Goal: Navigation & Orientation: Find specific page/section

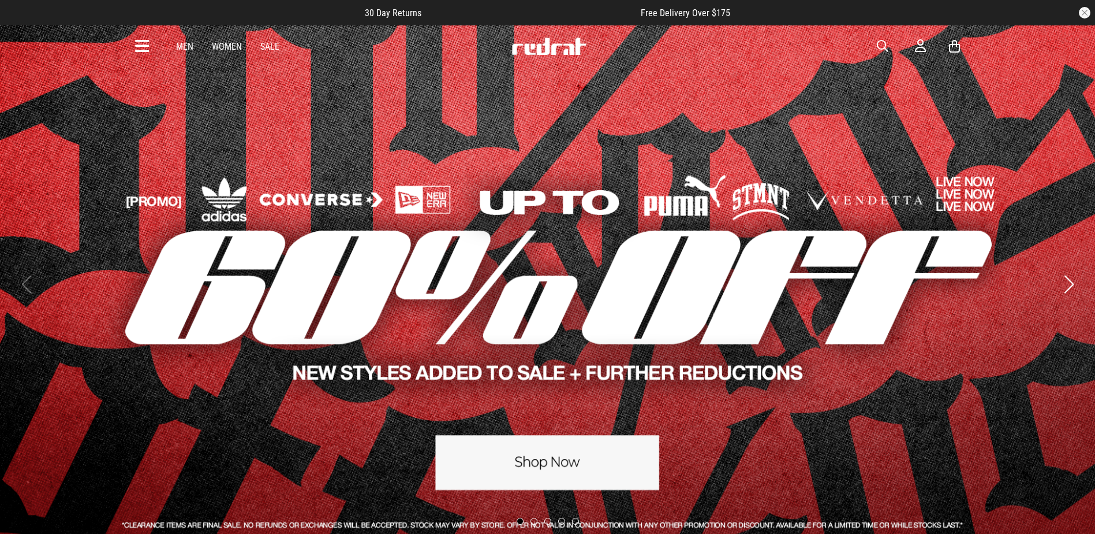
click at [221, 42] on link "Women" at bounding box center [227, 46] width 30 height 11
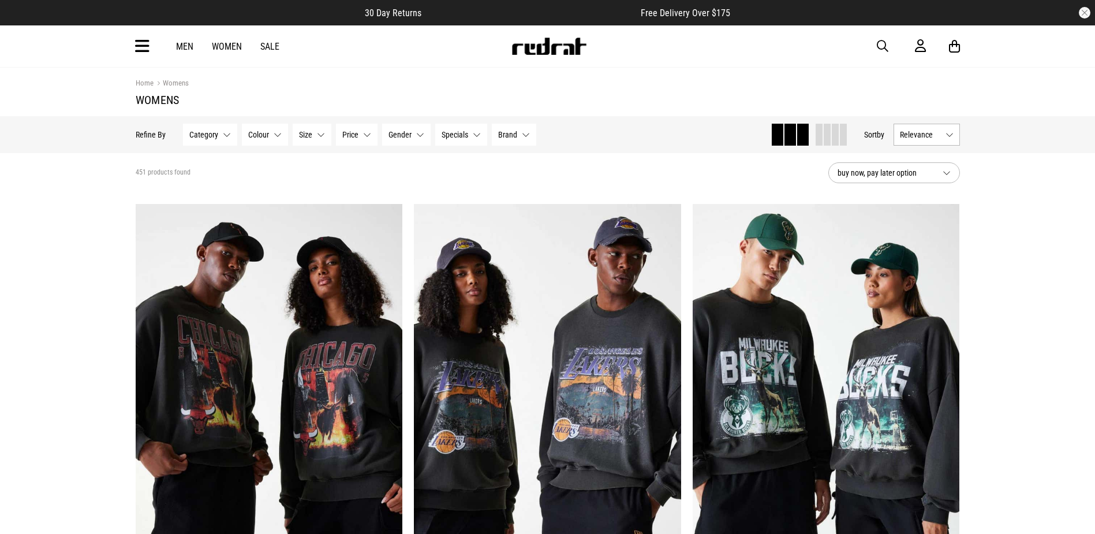
click at [135, 35] on div "Men Women Sale Sign in New Back Footwear Back Mens Back Womens Back Youth & Kid…" at bounding box center [547, 46] width 843 height 42
click at [140, 40] on icon at bounding box center [142, 46] width 14 height 19
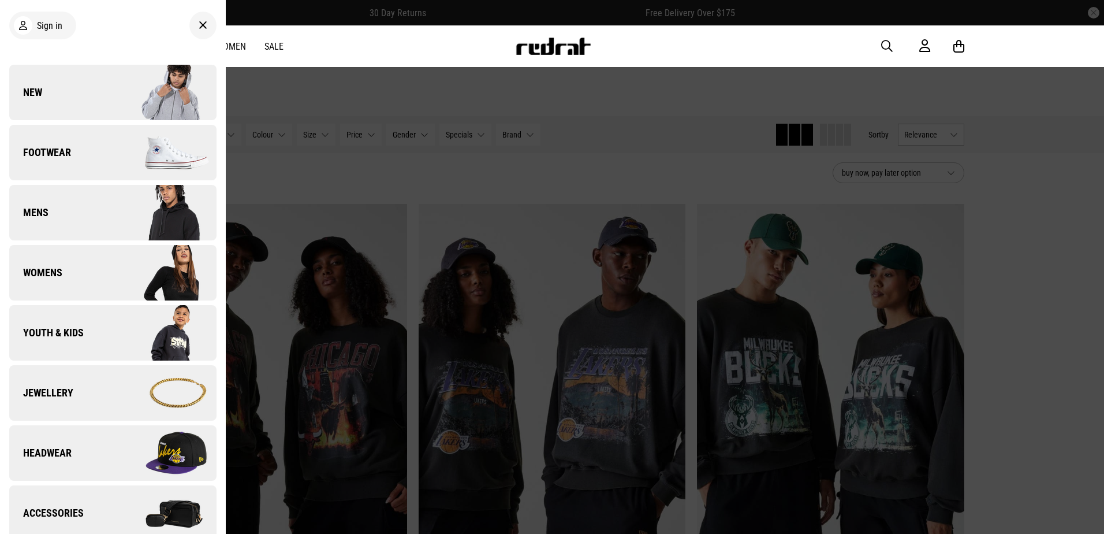
click at [100, 156] on link "Footwear" at bounding box center [112, 152] width 207 height 55
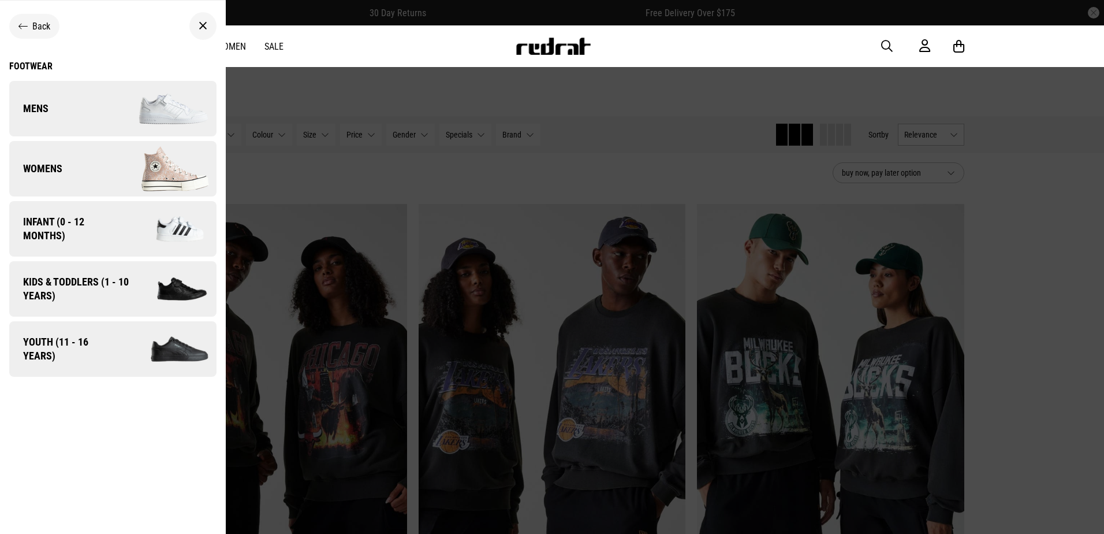
click at [88, 348] on span "Youth (11 - 16 years)" at bounding box center [63, 349] width 109 height 28
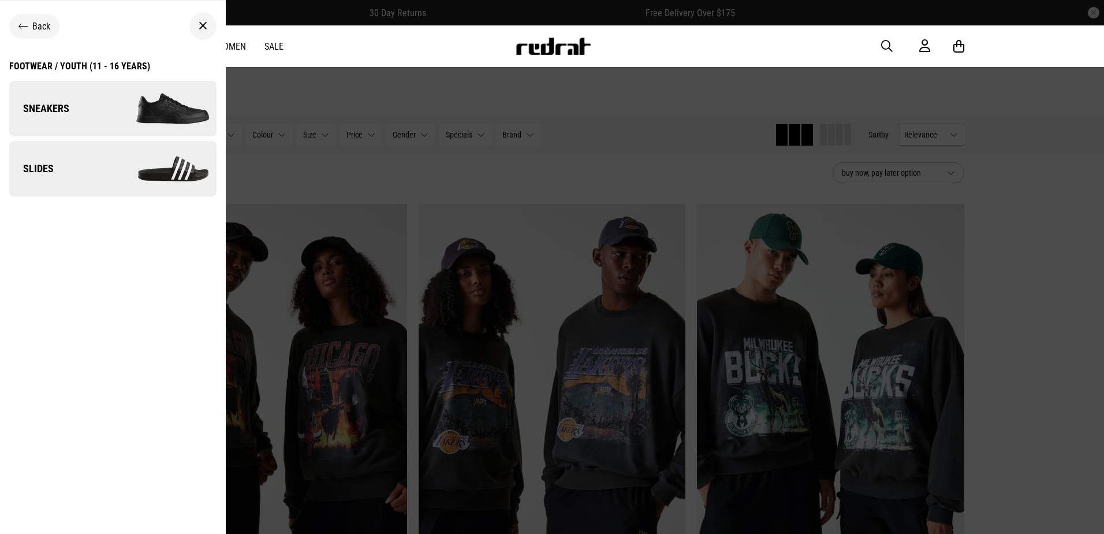
click at [49, 104] on span "Sneakers" at bounding box center [39, 109] width 60 height 14
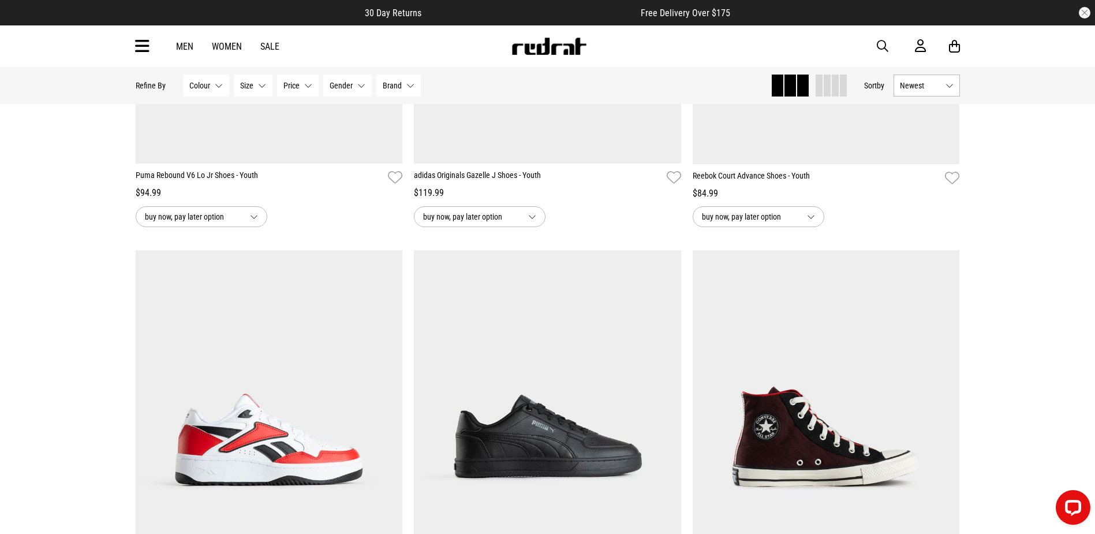
scroll to position [1443, 0]
